Goal: Transaction & Acquisition: Download file/media

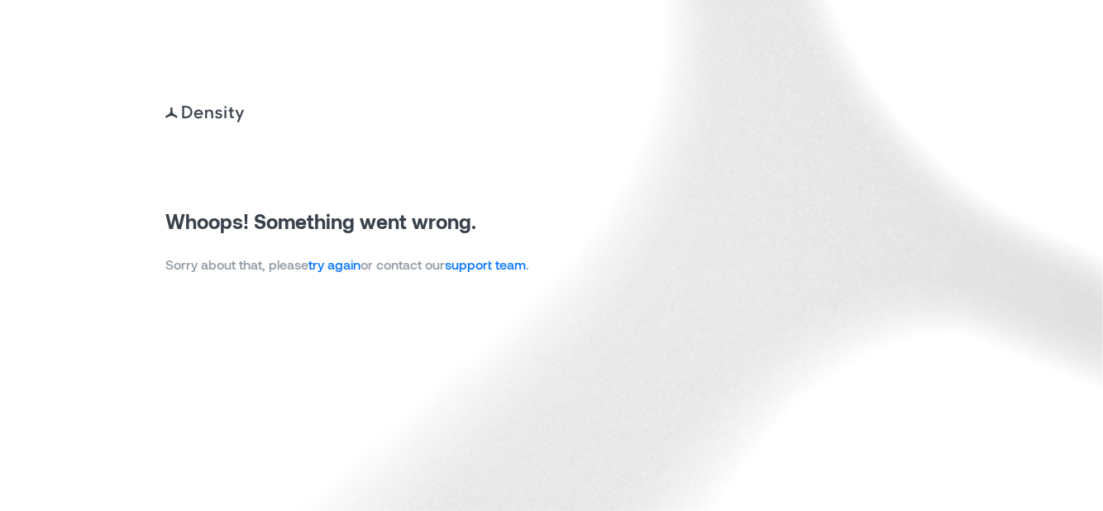
click at [348, 266] on link "try again" at bounding box center [334, 264] width 52 height 16
click at [351, 265] on link "try again" at bounding box center [334, 264] width 52 height 16
click at [344, 265] on link "try again" at bounding box center [334, 264] width 52 height 16
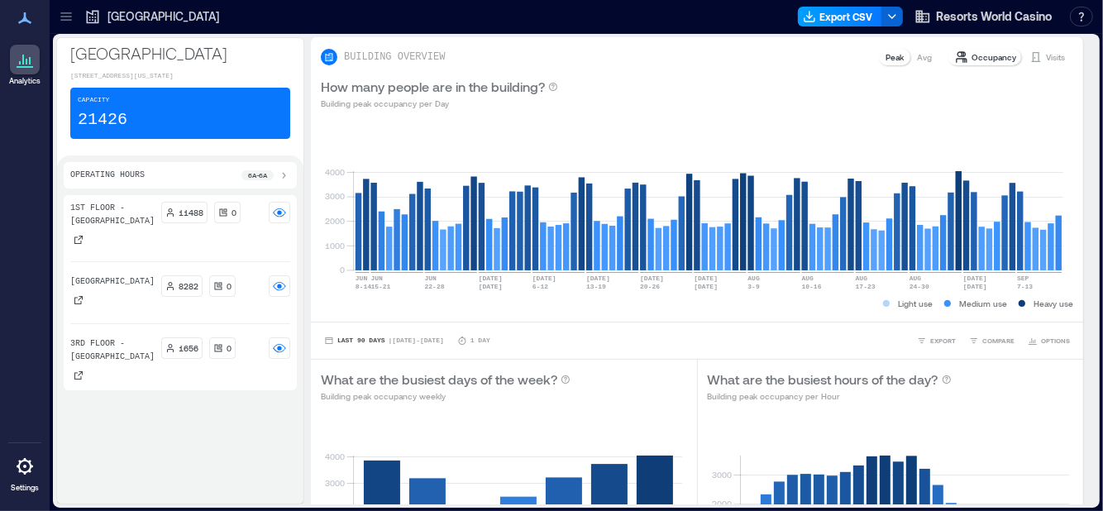
click at [832, 16] on button "Export CSV" at bounding box center [840, 17] width 84 height 20
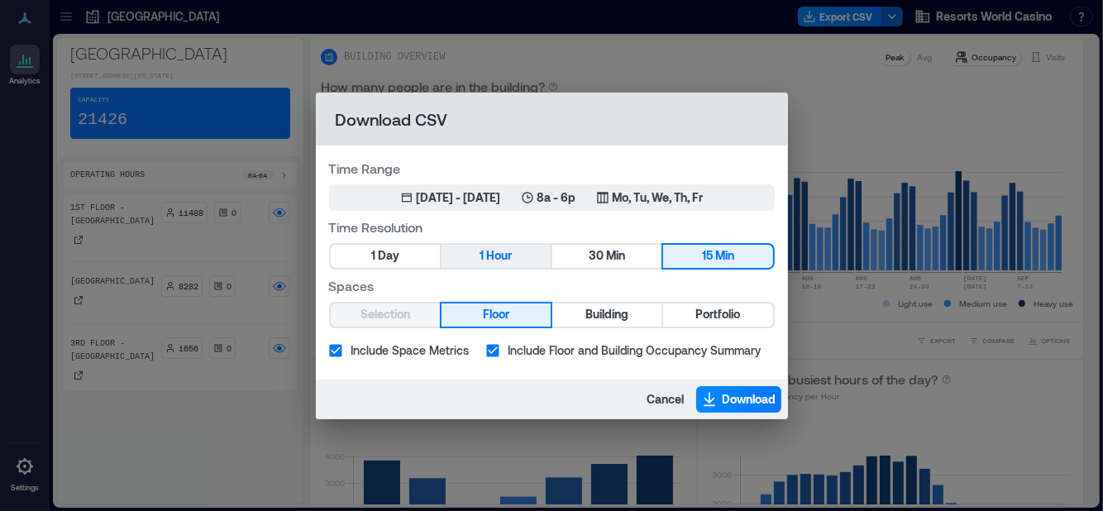
click at [484, 257] on button "1 Hour" at bounding box center [495, 256] width 109 height 23
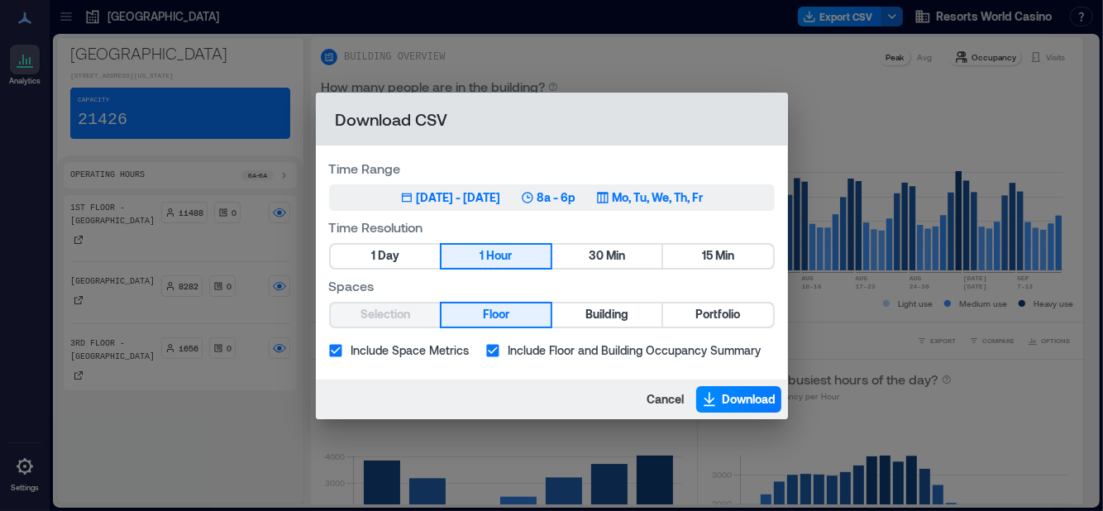
click at [608, 198] on icon "button" at bounding box center [602, 197] width 11 height 11
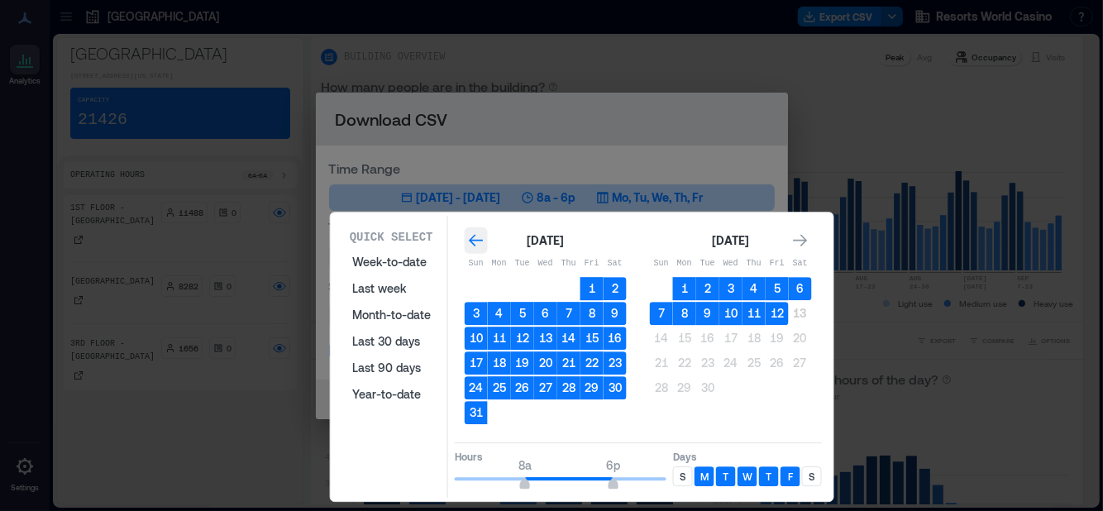
click at [475, 239] on icon "Go to previous month" at bounding box center [476, 240] width 14 height 12
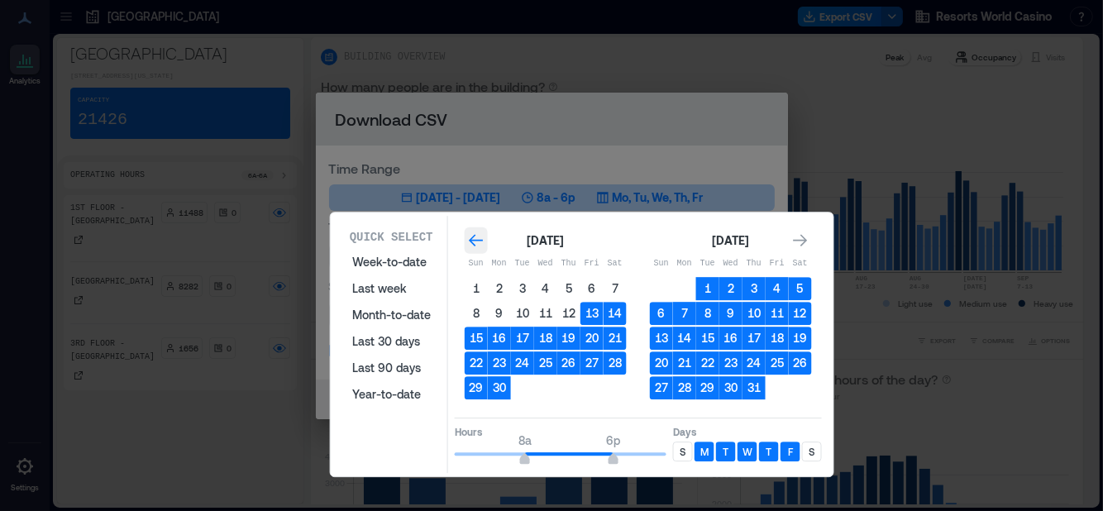
click at [475, 239] on icon "Go to previous month" at bounding box center [476, 240] width 14 height 12
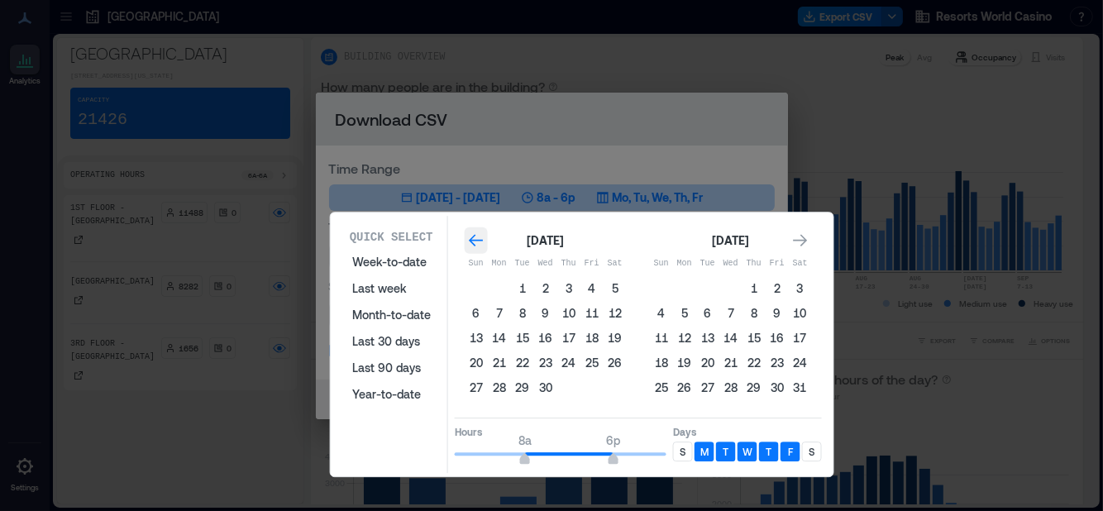
click at [475, 239] on icon "Go to previous month" at bounding box center [476, 240] width 14 height 12
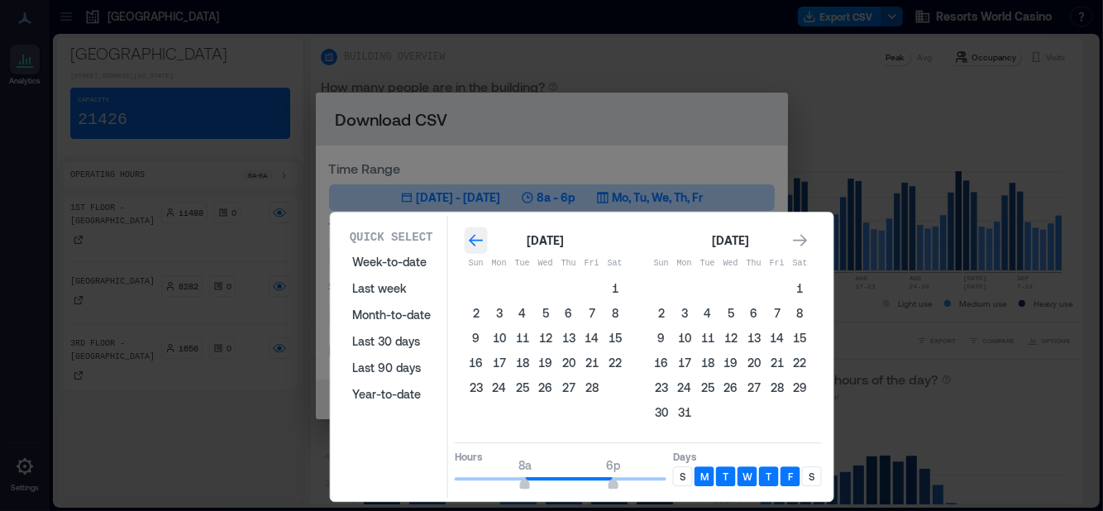
click at [476, 237] on icon "Go to previous month" at bounding box center [476, 240] width 17 height 17
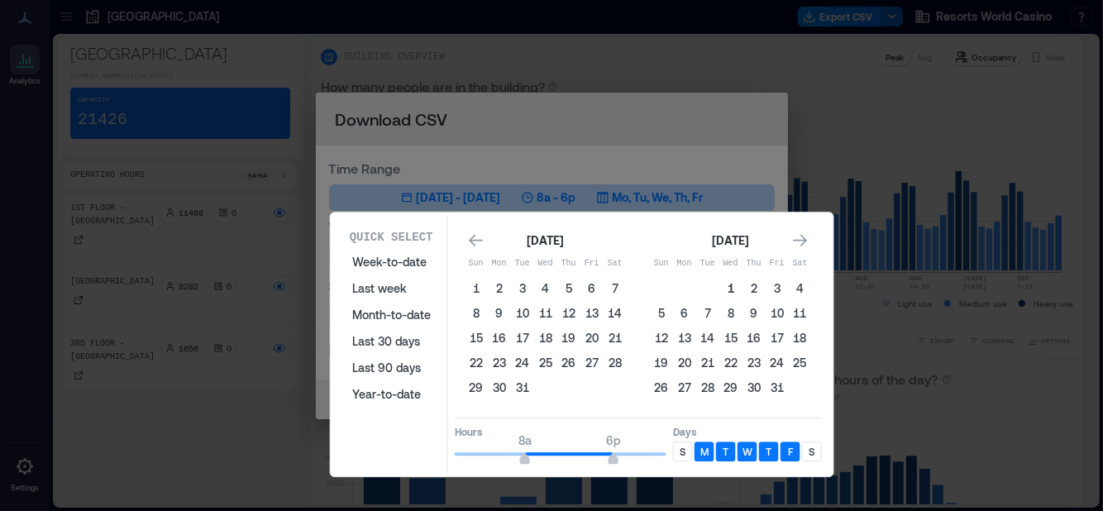
click at [727, 284] on button "1" at bounding box center [730, 288] width 23 height 23
type input "**"
drag, startPoint x: 613, startPoint y: 453, endPoint x: 675, endPoint y: 455, distance: 61.2
click at [675, 455] on div "Hours 8a 12a Days S M T W T F S" at bounding box center [638, 442] width 367 height 49
type input "*"
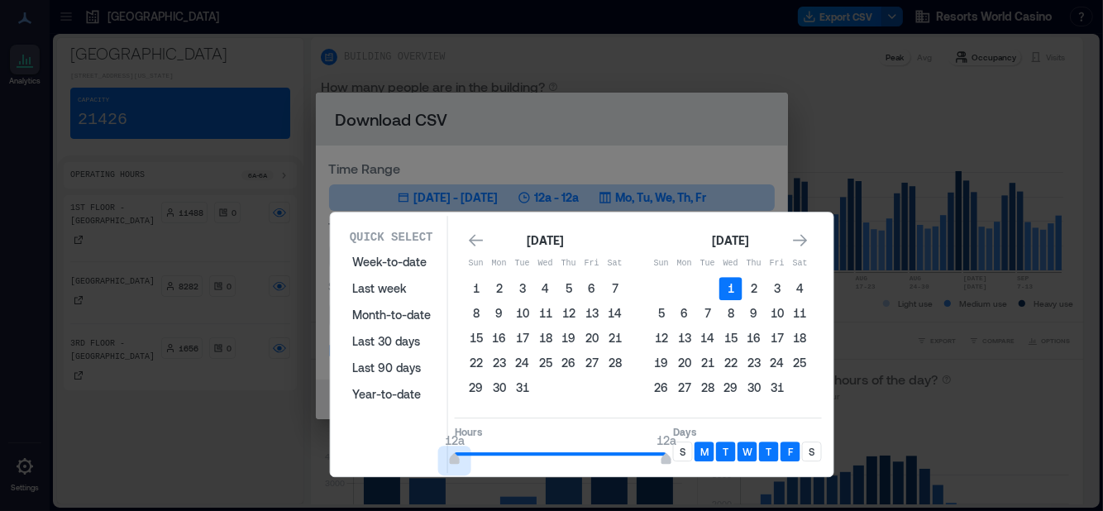
drag, startPoint x: 522, startPoint y: 456, endPoint x: 437, endPoint y: 446, distance: 85.7
click at [437, 446] on div "Quick Select Week-to-date Last week Month-to-date Last 30 days Last 90 days Yea…" at bounding box center [582, 344] width 493 height 257
click at [680, 446] on p "S" at bounding box center [683, 451] width 6 height 13
click at [813, 445] on p "S" at bounding box center [812, 451] width 6 height 13
click at [799, 235] on icon "Go to next month" at bounding box center [800, 240] width 14 height 12
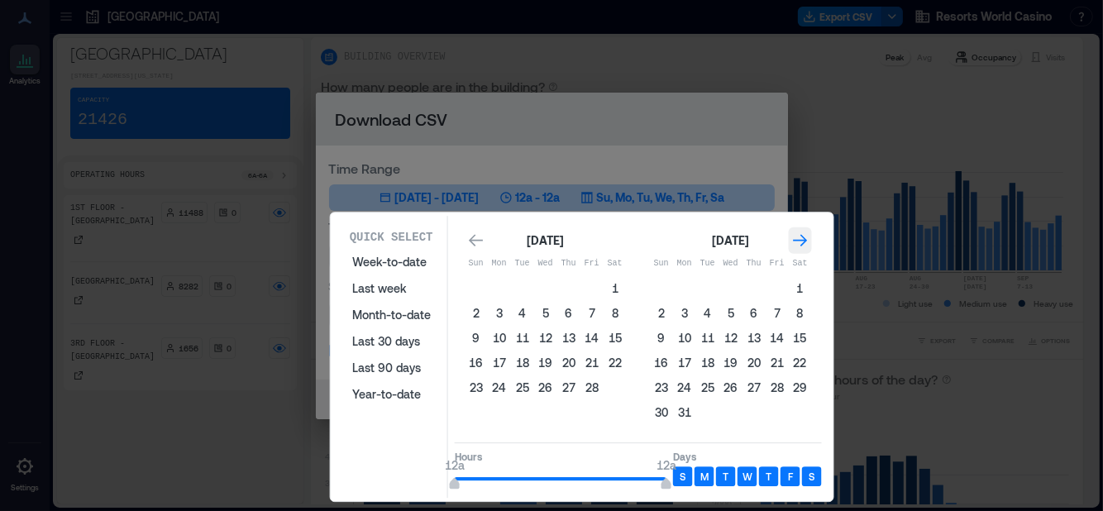
click at [801, 235] on icon "Go to next month" at bounding box center [800, 240] width 14 height 12
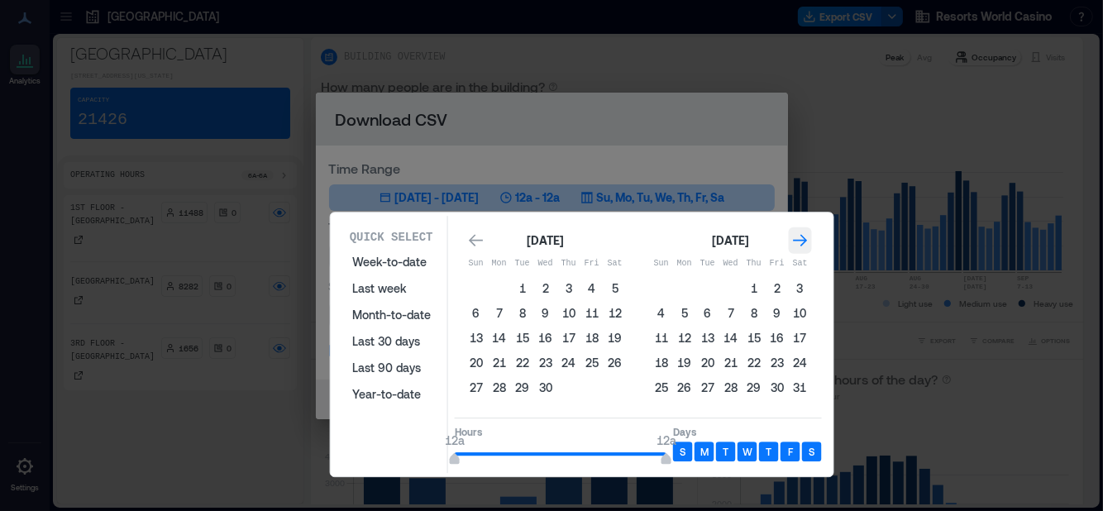
click at [802, 234] on icon "Go to next month" at bounding box center [800, 240] width 17 height 17
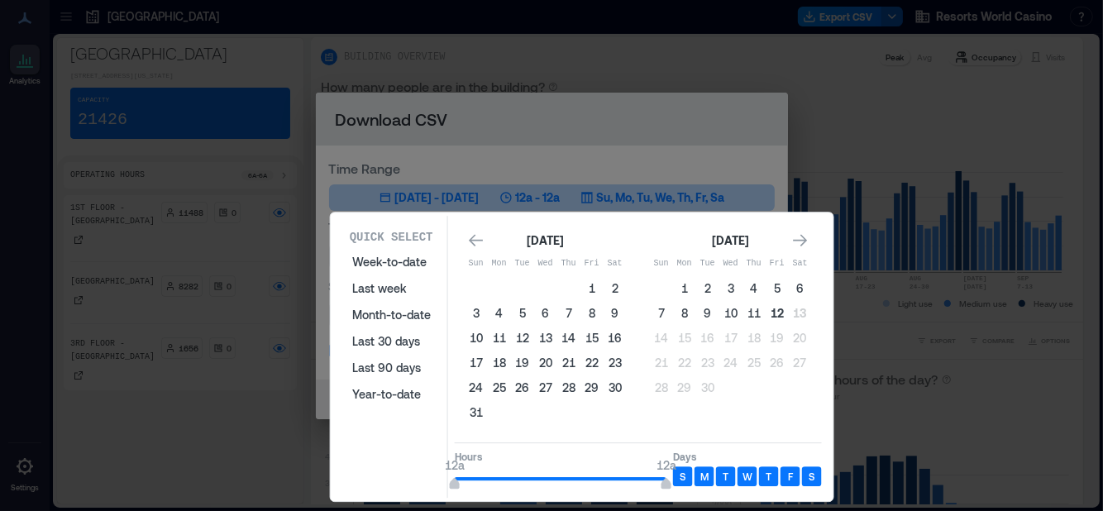
click at [776, 317] on button "12" at bounding box center [777, 313] width 23 height 23
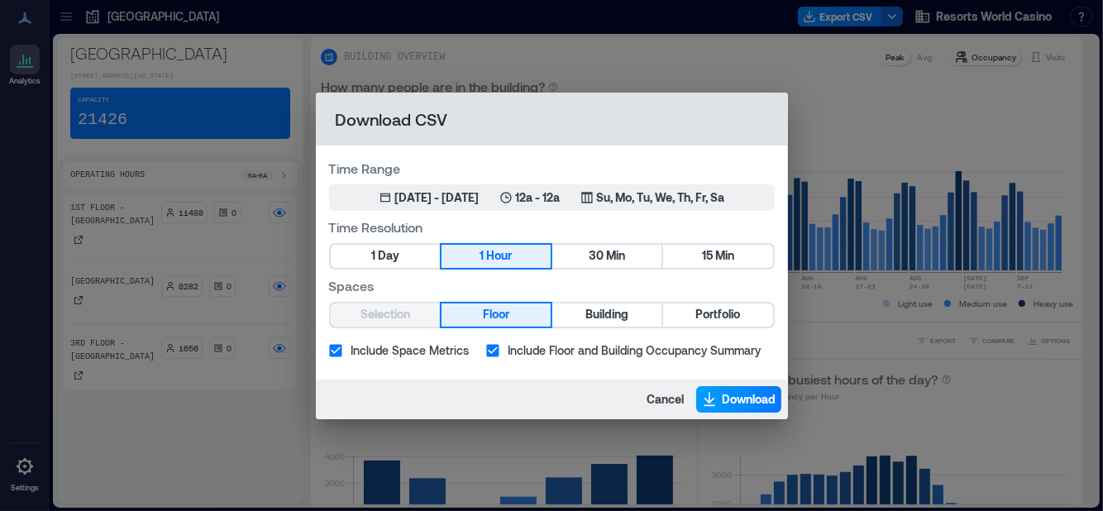
click at [740, 403] on span "Download" at bounding box center [750, 399] width 54 height 17
